Goal: Information Seeking & Learning: Check status

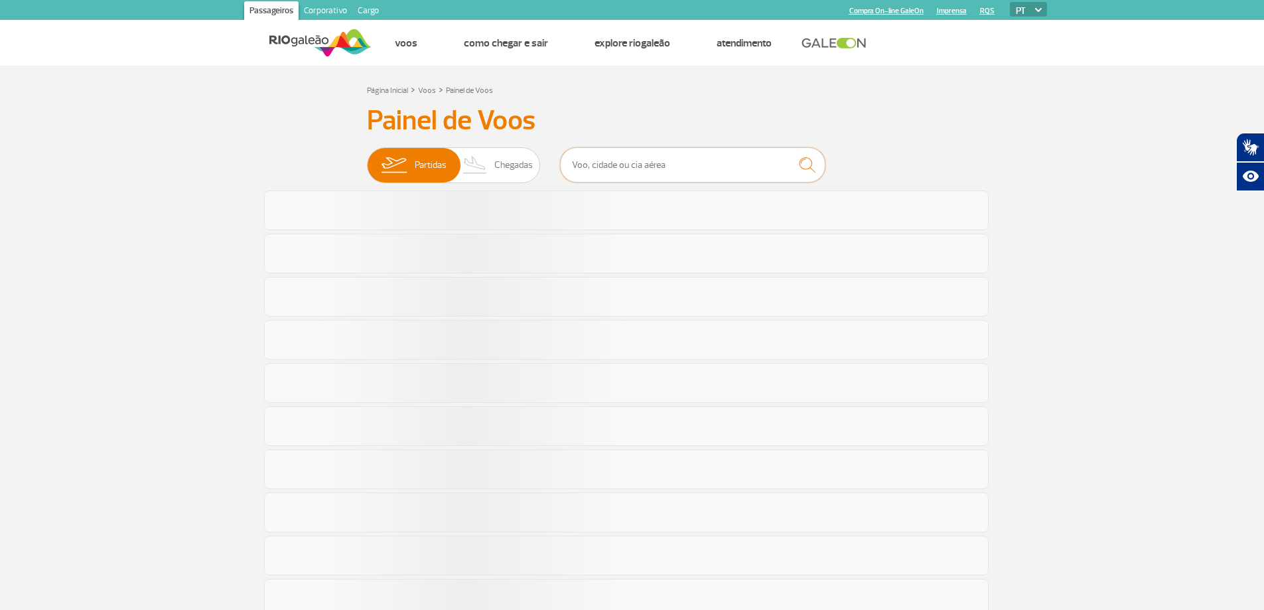
click at [635, 163] on input "text" at bounding box center [692, 164] width 265 height 35
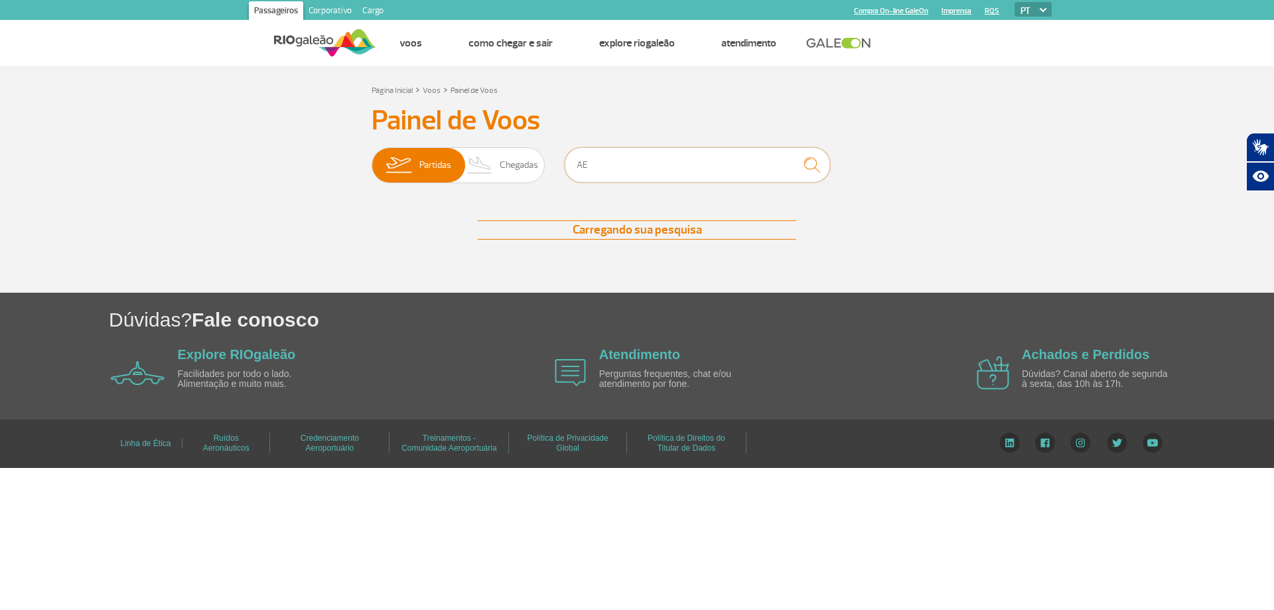
type input "A"
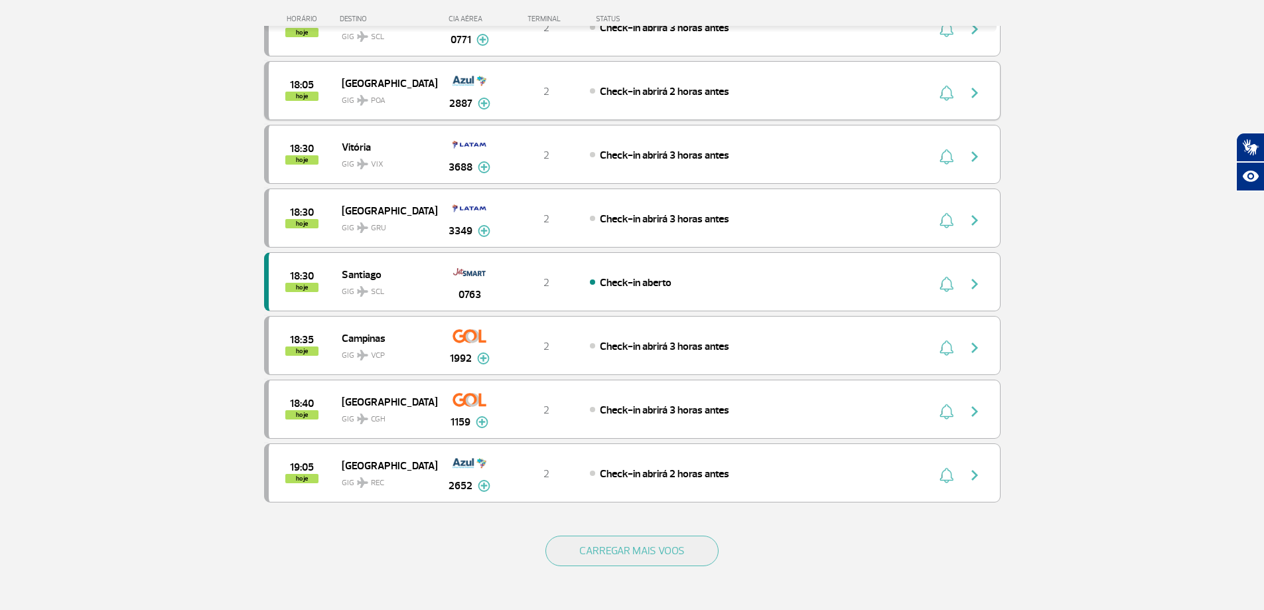
scroll to position [1061, 0]
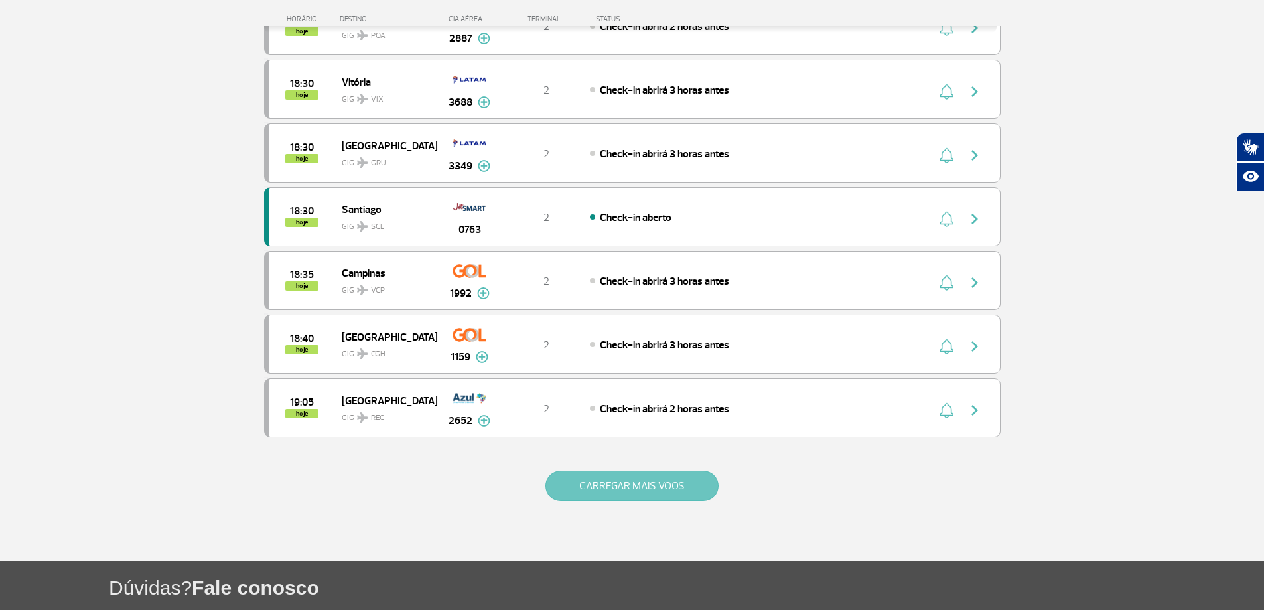
click at [633, 483] on button "CARREGAR MAIS VOOS" at bounding box center [631, 485] width 173 height 31
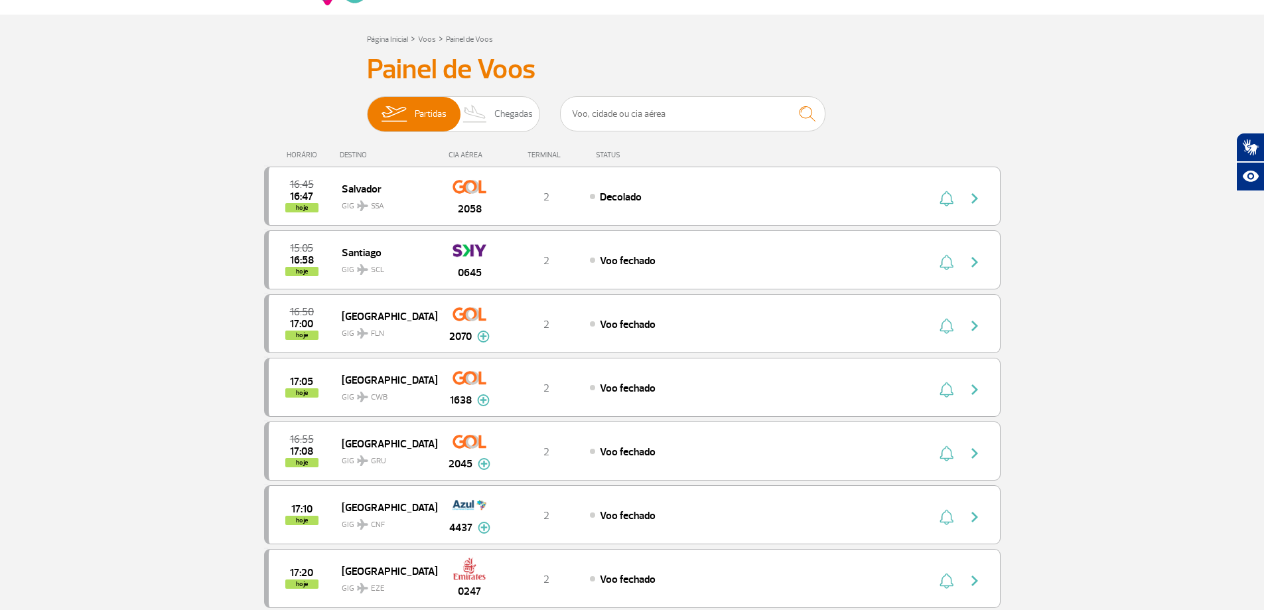
scroll to position [0, 0]
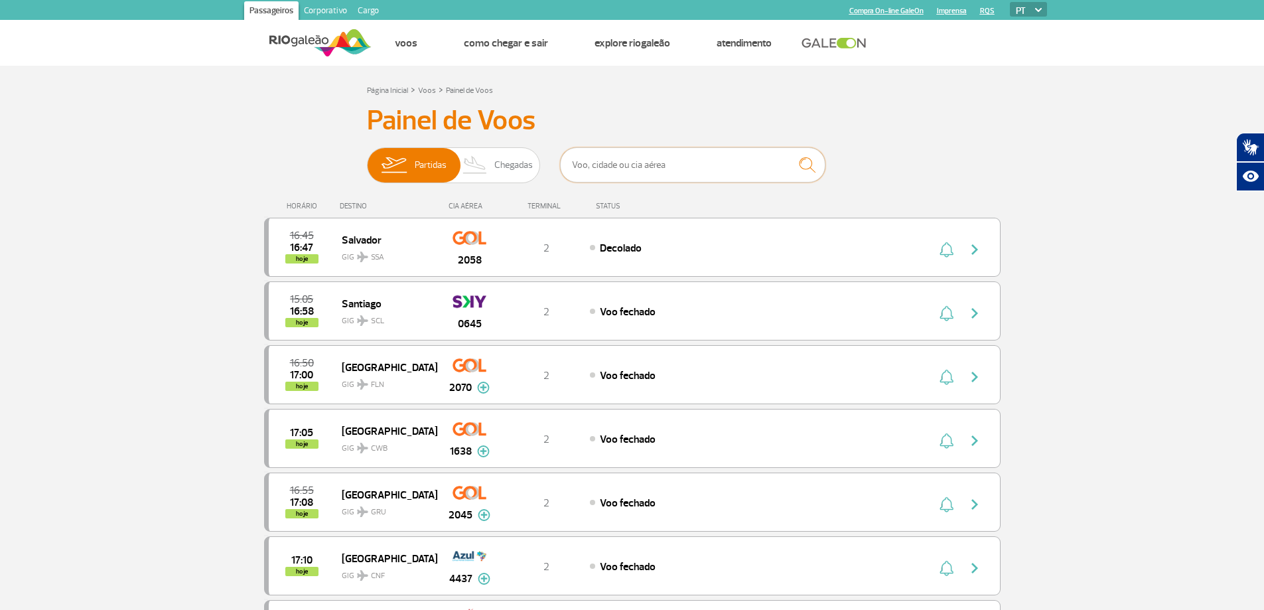
click at [619, 163] on input "text" at bounding box center [692, 164] width 265 height 35
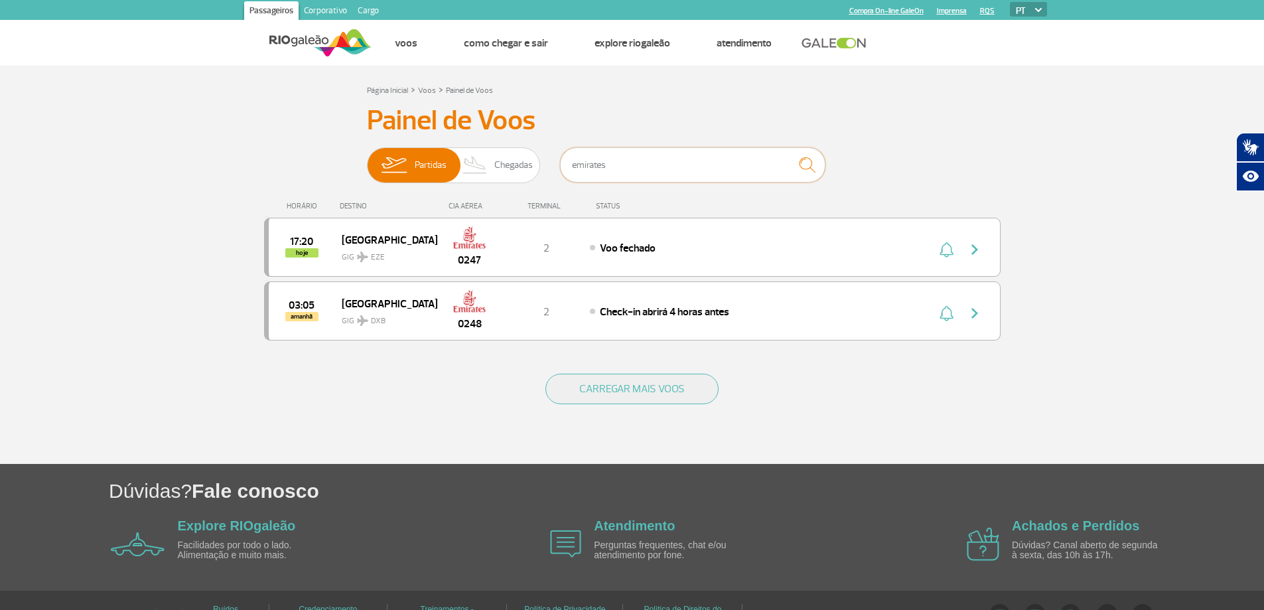
type input "emirates"
click at [180, 329] on section "Página Inicial > Voos > Painel de Voos Painel de Voos Partidas Chegadas emirate…" at bounding box center [632, 265] width 1264 height 398
